Goal: Task Accomplishment & Management: Manage account settings

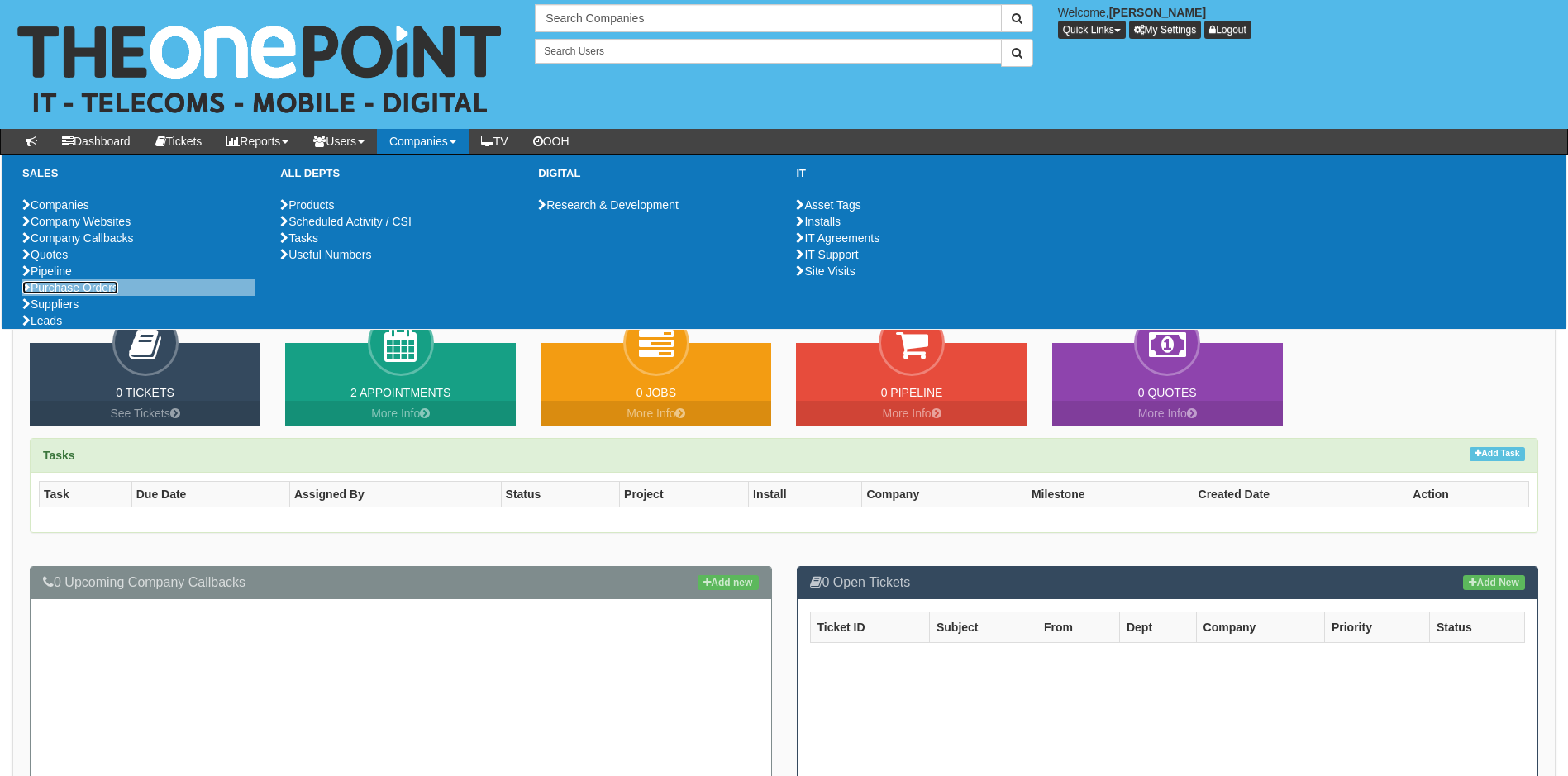
click at [85, 294] on link "Purchase Orders" at bounding box center [69, 287] width 95 height 13
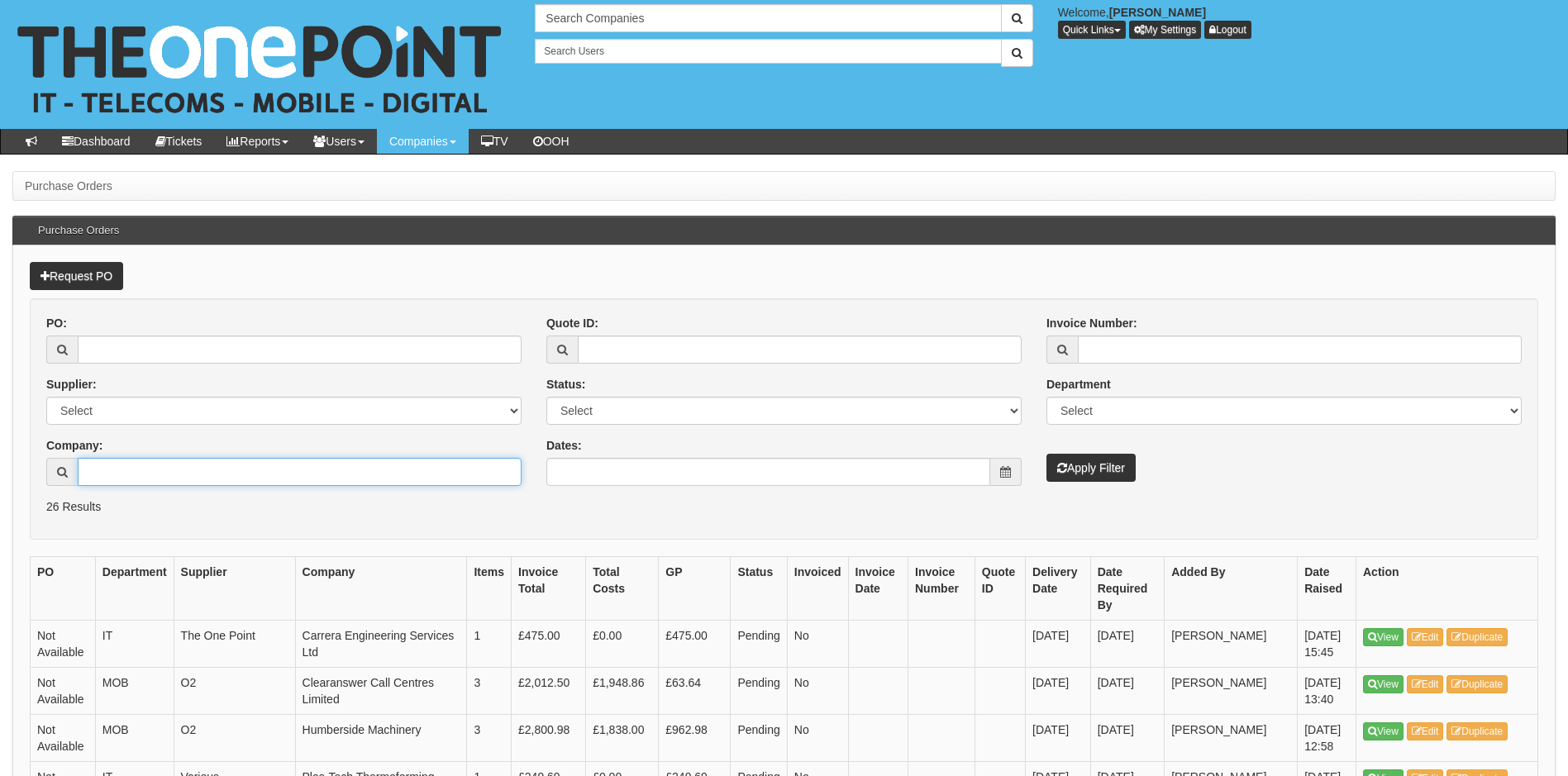
click at [165, 483] on input "Company:" at bounding box center [300, 471] width 444 height 28
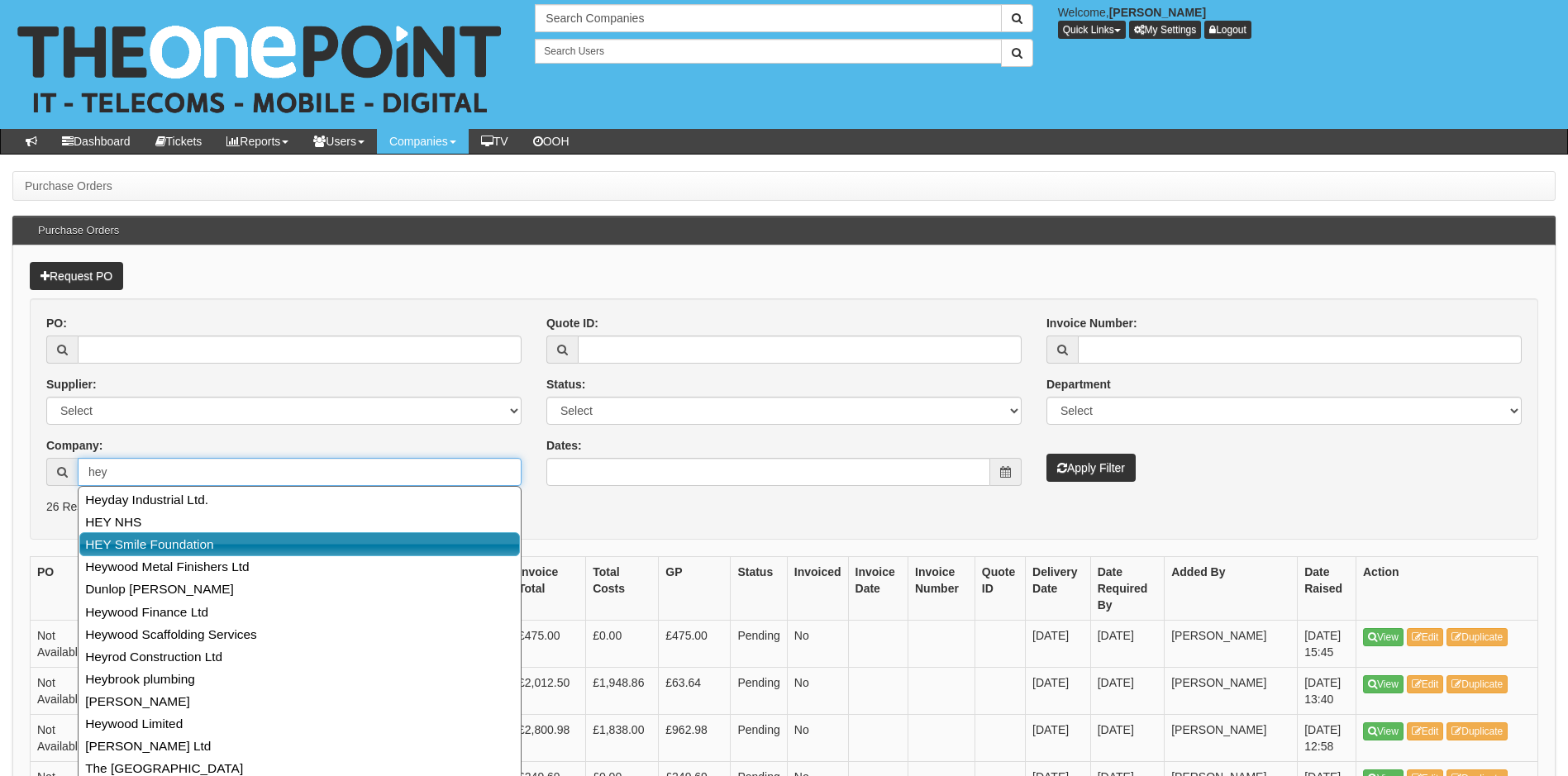
click at [149, 542] on link "HEY Smile Foundation" at bounding box center [299, 544] width 441 height 24
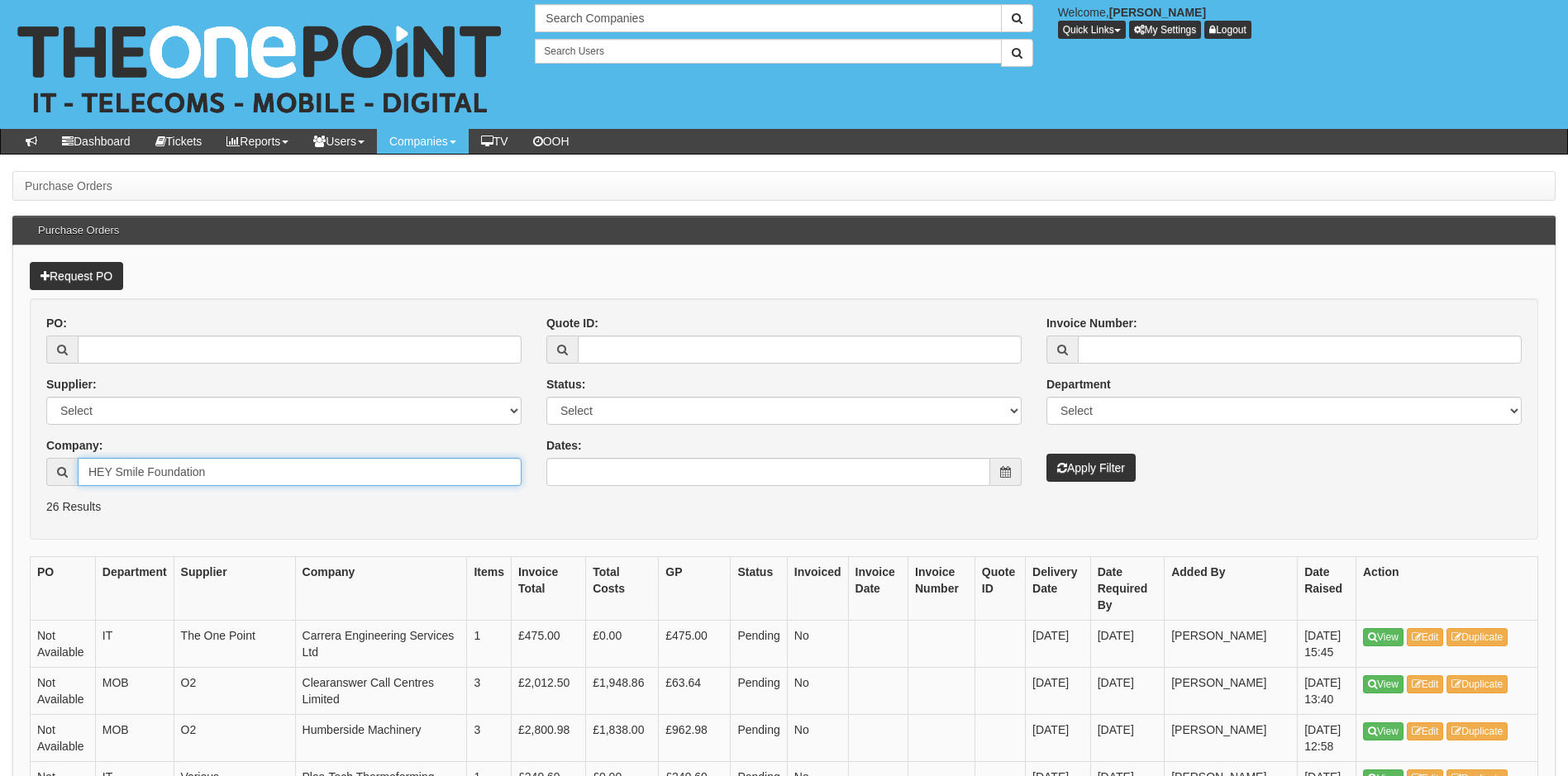
type input "HEY Smile Foundation"
click at [1104, 461] on button "Apply Filter" at bounding box center [1091, 468] width 90 height 28
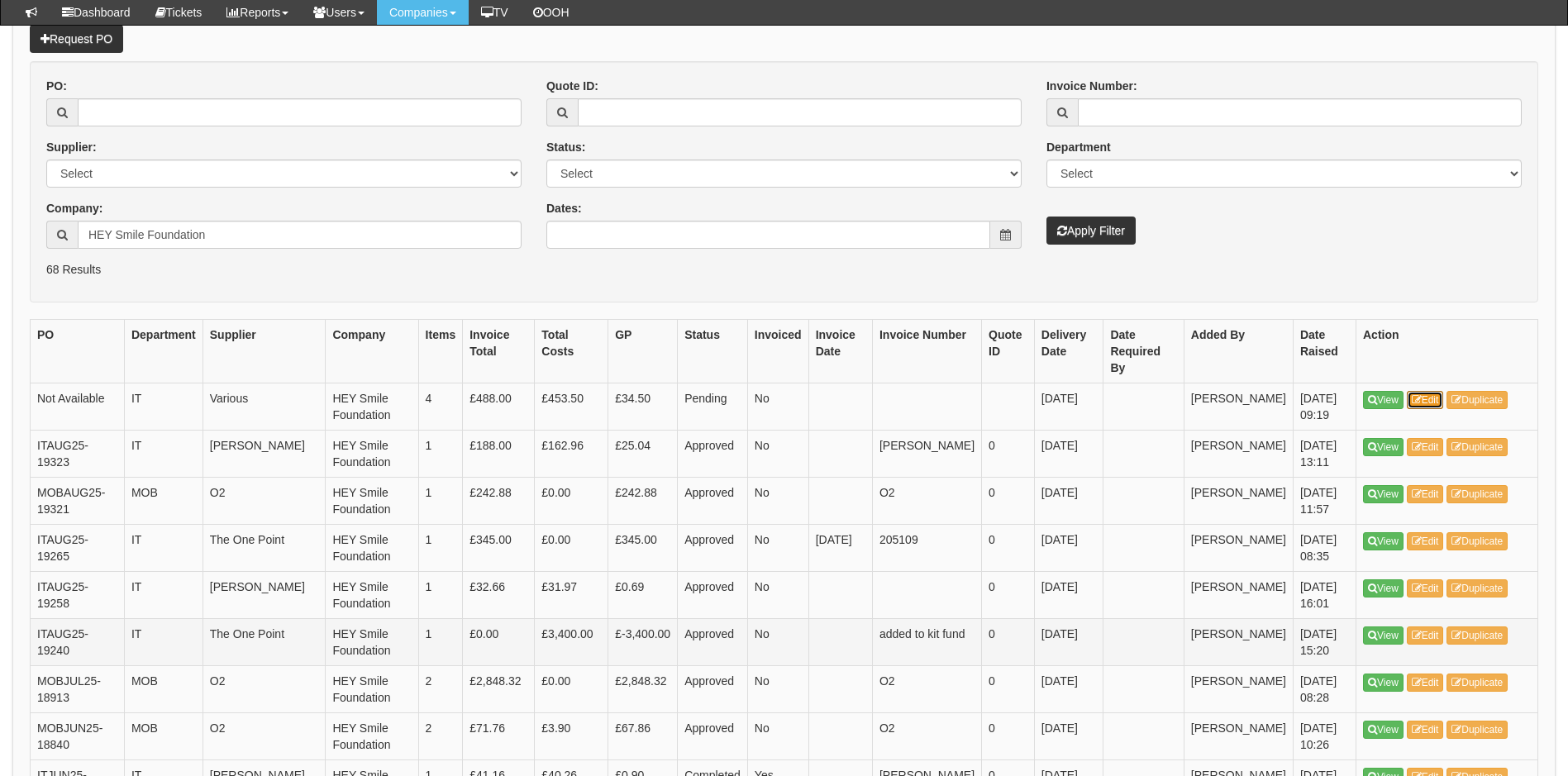
scroll to position [165, 0]
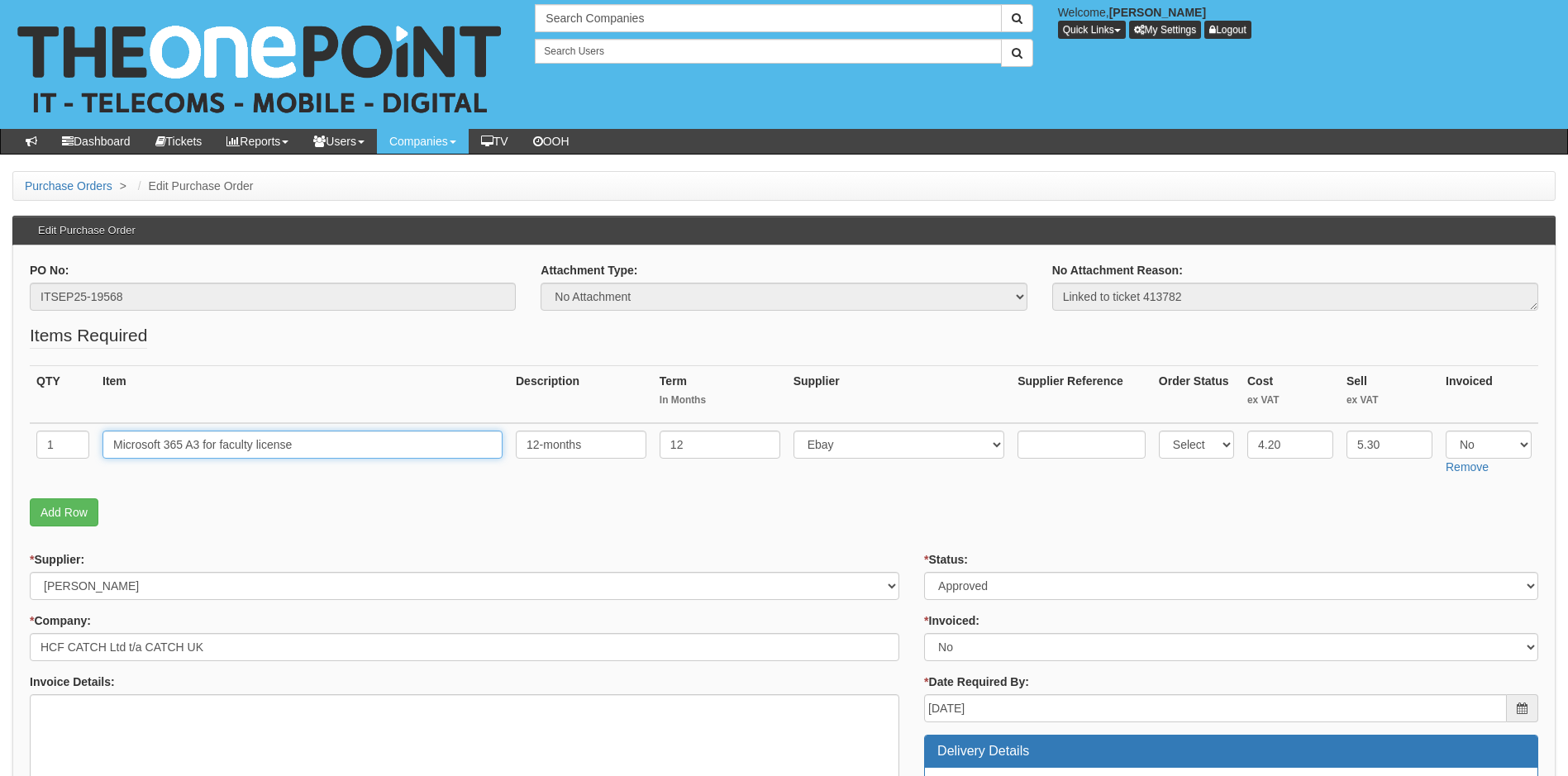
drag, startPoint x: 304, startPoint y: 447, endPoint x: 91, endPoint y: 458, distance: 213.3
click at [91, 458] on tr "1 Microsoft 365 A3 for faculty license 12-months 12 Select 123 [DOMAIN_NAME] 1P…" at bounding box center [784, 452] width 1509 height 59
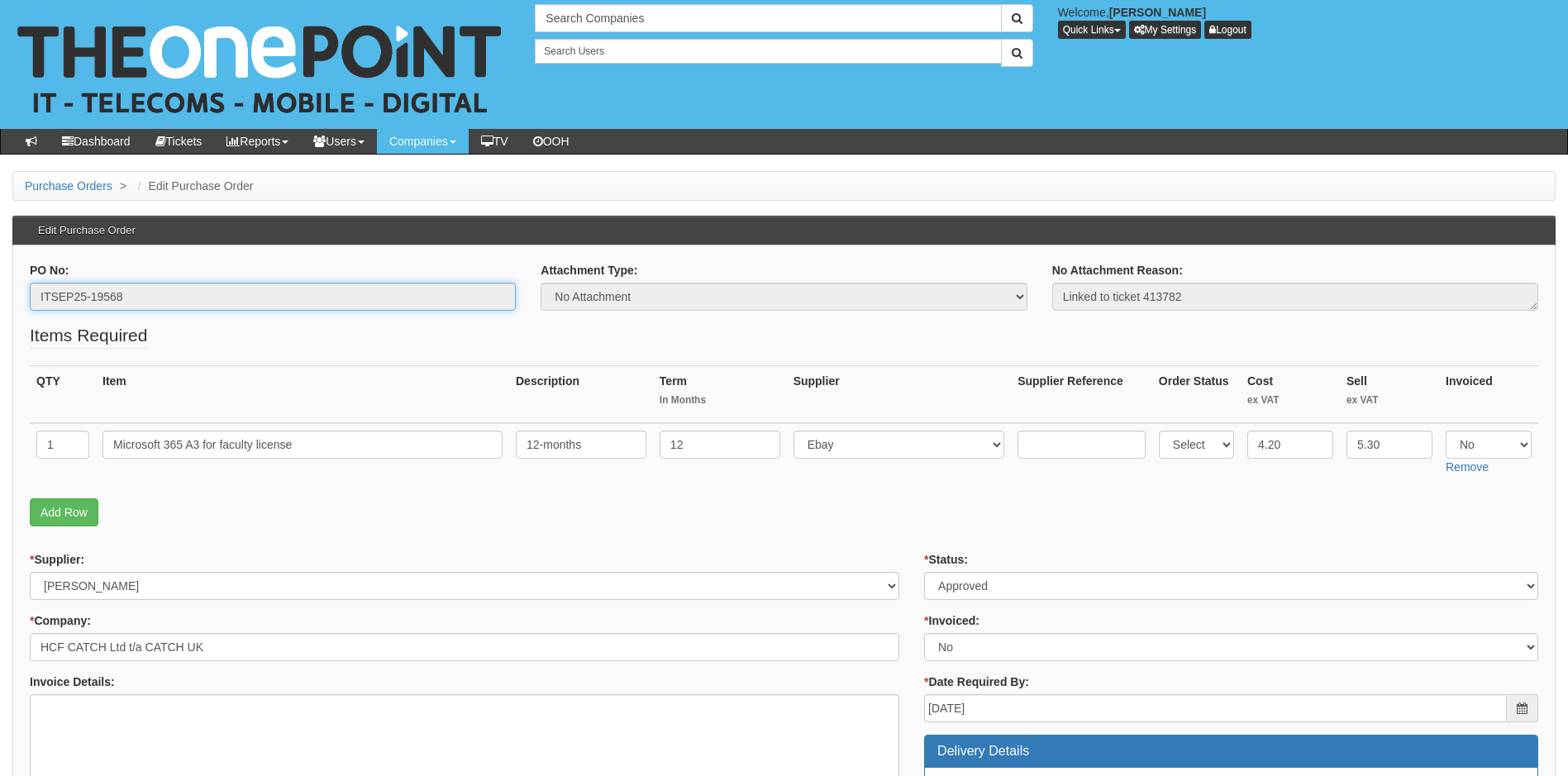
drag, startPoint x: -14, startPoint y: 314, endPoint x: -34, endPoint y: 315, distance: 20.0
